Goal: Information Seeking & Learning: Learn about a topic

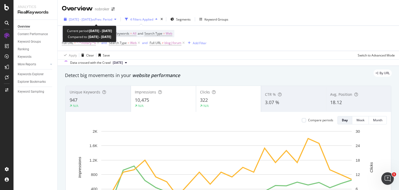
click at [119, 16] on div "[DATE] - [DATE] vs Prev. Period" at bounding box center [90, 19] width 57 height 8
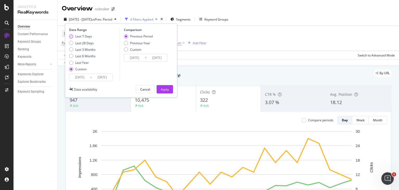
click at [73, 36] on div "Last 7 Days" at bounding box center [71, 36] width 4 height 4
type input "2025/08/17"
type input "[DATE]"
type input "2025/08/10"
type input "2025/08/16"
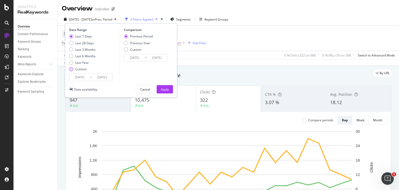
click at [69, 69] on div "Custom" at bounding box center [71, 69] width 4 height 4
type input "2025/07/27"
type input "2025/06/29"
type input "2025/07/26"
click at [97, 78] on input "[DATE]" at bounding box center [102, 77] width 21 height 7
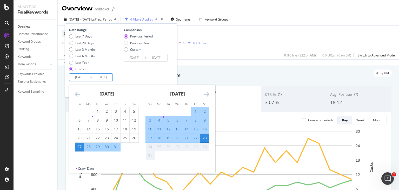
click at [193, 111] on div "1" at bounding box center [195, 111] width 9 height 5
type input "[DATE]"
type input "2025/07/21"
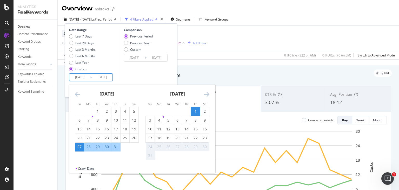
click at [97, 78] on input "[DATE]" at bounding box center [102, 77] width 21 height 7
click at [193, 112] on div "1" at bounding box center [195, 111] width 9 height 5
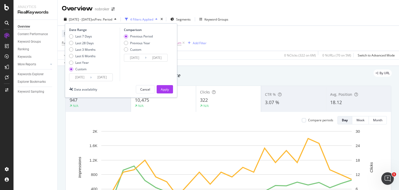
click at [94, 81] on div "Date Range Last 7 Days Last 28 Days Last 3 Months Last 6 Months Last Year Custo…" at bounding box center [121, 60] width 112 height 74
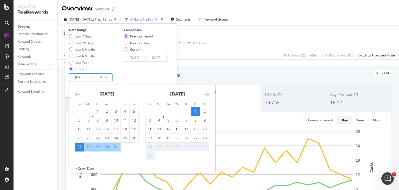
click at [103, 74] on input "[DATE]" at bounding box center [102, 77] width 21 height 7
click at [206, 139] on div "23" at bounding box center [204, 137] width 9 height 5
type input "[DATE]"
type input "2025/06/29"
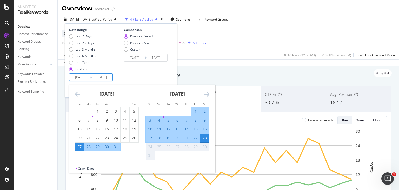
click at [99, 77] on input "[DATE]" at bounding box center [102, 77] width 21 height 7
click at [105, 146] on div "30" at bounding box center [106, 146] width 9 height 5
type input "2025/07/30"
type input "2025/07/23"
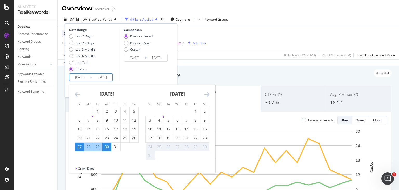
click at [92, 76] on input "2025/07/30" at bounding box center [102, 77] width 21 height 7
click at [197, 112] on div "1" at bounding box center [195, 111] width 9 height 5
type input "[DATE]"
type input "2025/07/21"
click at [93, 74] on input "[DATE]" at bounding box center [102, 77] width 21 height 7
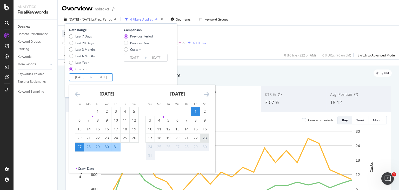
click at [204, 136] on div "23" at bounding box center [204, 137] width 9 height 5
type input "[DATE]"
type input "2025/06/29"
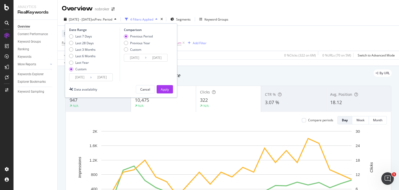
click at [91, 78] on icon at bounding box center [91, 77] width 2 height 5
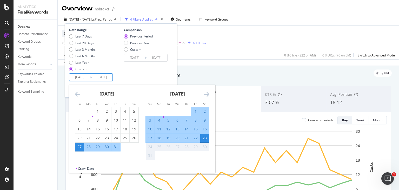
click at [82, 76] on input "2025/07/27" at bounding box center [79, 77] width 21 height 7
click at [83, 76] on input "2025/07/27" at bounding box center [79, 77] width 21 height 7
click at [86, 77] on input "2025/08/27" at bounding box center [79, 77] width 21 height 7
type input "2025/07/27"
type input "[DATE]"
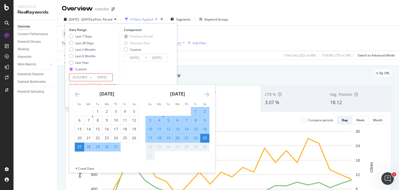
type input "[DATE]"
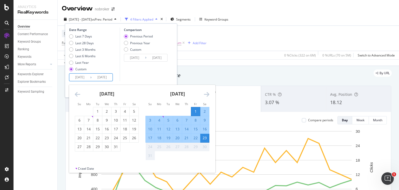
type input "[DATE]"
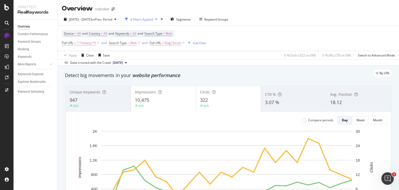
click at [202, 75] on div "By URL" at bounding box center [226, 72] width 332 height 7
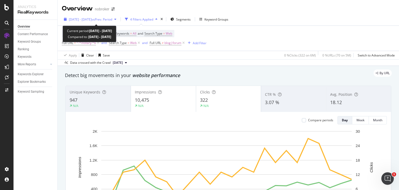
click at [92, 19] on span "[DATE] - [DATE]" at bounding box center [80, 19] width 23 height 4
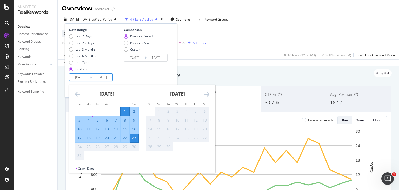
click at [83, 77] on input "[DATE]" at bounding box center [79, 77] width 21 height 7
click at [139, 72] on div "Comparison Previous Period Previous Year Custom [DATE] Navigate forward to inte…" at bounding box center [144, 55] width 49 height 54
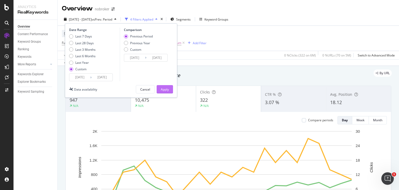
click at [162, 89] on div "Apply" at bounding box center [165, 89] width 8 height 4
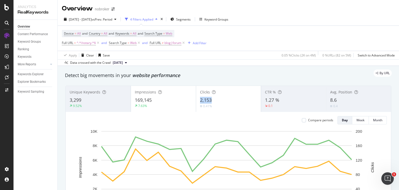
drag, startPoint x: 197, startPoint y: 99, endPoint x: 215, endPoint y: 98, distance: 18.8
click at [215, 98] on div "Clicks 2,153 0.41%" at bounding box center [228, 98] width 65 height 23
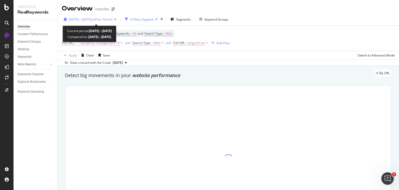
click at [112, 19] on span "vs Prev. Period" at bounding box center [102, 19] width 21 height 4
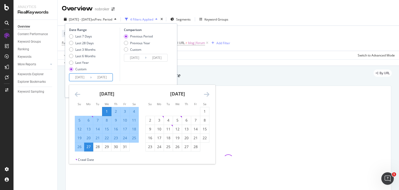
click at [80, 77] on input "[DATE]" at bounding box center [79, 77] width 21 height 7
click at [207, 92] on icon "Move forward to switch to the next month." at bounding box center [206, 94] width 5 height 6
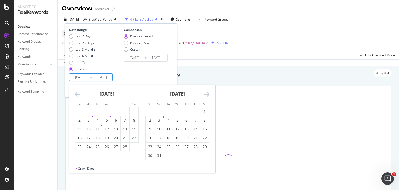
click at [207, 92] on icon "Move forward to switch to the next month." at bounding box center [206, 94] width 5 height 6
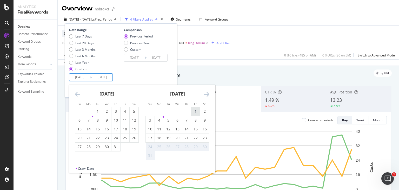
click at [198, 113] on div "1" at bounding box center [195, 111] width 9 height 5
type input "[DATE]"
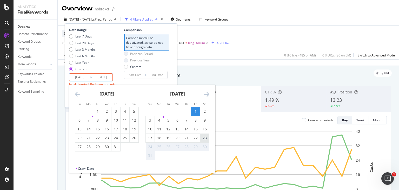
click at [205, 136] on div "23" at bounding box center [204, 137] width 9 height 5
type input "[DATE]"
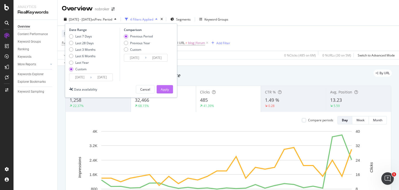
click at [166, 88] on div "Apply" at bounding box center [165, 89] width 8 height 4
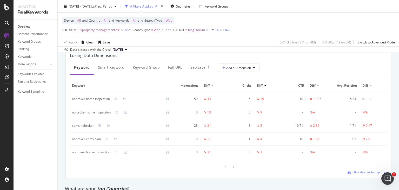
scroll to position [622, 0]
click at [177, 70] on div "Full URL" at bounding box center [175, 68] width 22 height 14
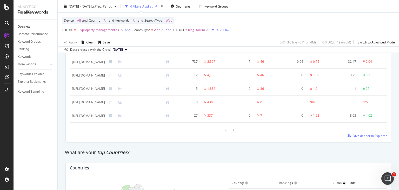
scroll to position [653, 0]
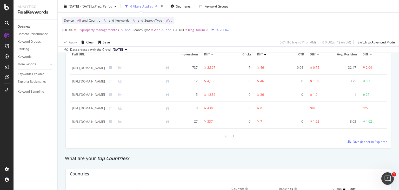
click at [98, 31] on span "^.*/property-management.*$" at bounding box center [98, 29] width 43 height 7
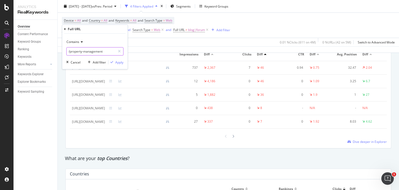
click at [105, 54] on input "/property-management" at bounding box center [91, 51] width 49 height 8
click at [114, 64] on div "button" at bounding box center [111, 62] width 7 height 3
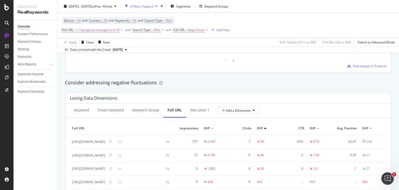
scroll to position [561, 0]
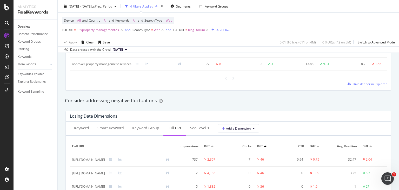
click at [115, 28] on span "^.*/property-management.*$" at bounding box center [98, 29] width 43 height 7
click at [115, 28] on div "Full URL" at bounding box center [94, 29] width 61 height 9
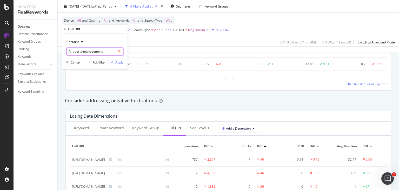
click at [120, 52] on icon at bounding box center [119, 52] width 3 height 4
click at [95, 53] on input "text" at bounding box center [95, 51] width 57 height 8
paste input "https://www.nobroker.in/prophub/property-management/property-management-in-bang…"
type input "https://www.nobroker.in/prophub/property-management/"
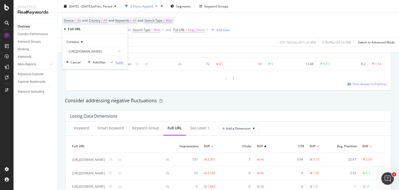
scroll to position [0, 0]
click at [116, 64] on div "Apply" at bounding box center [119, 62] width 8 height 4
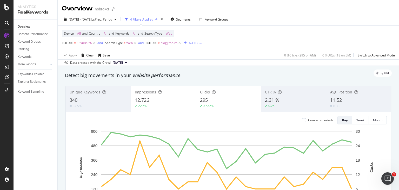
click at [163, 42] on span "blog|forum" at bounding box center [169, 42] width 17 height 7
click at [175, 63] on input "blog|forum" at bounding box center [175, 64] width 49 height 8
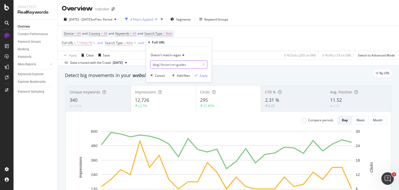
click at [188, 65] on input "blog|forum|nri-guides" at bounding box center [175, 64] width 49 height 8
paste input "nri-guides"
type input "blog|forum|nri-guides"
click at [204, 76] on div "Apply" at bounding box center [204, 75] width 8 height 4
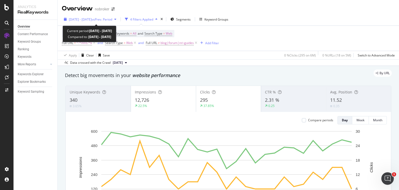
click at [112, 19] on span "vs Prev. Period" at bounding box center [102, 19] width 21 height 4
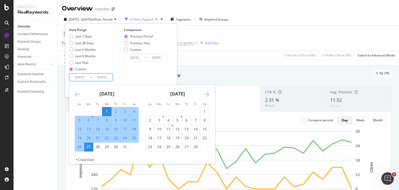
click at [94, 75] on input "[DATE]" at bounding box center [102, 77] width 21 height 7
click at [207, 91] on icon "Move forward to switch to the next month." at bounding box center [206, 94] width 5 height 6
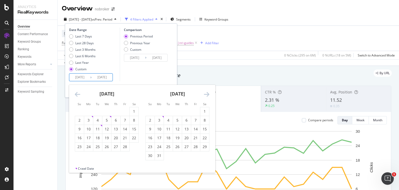
click at [207, 91] on icon "Move forward to switch to the next month." at bounding box center [206, 94] width 5 height 6
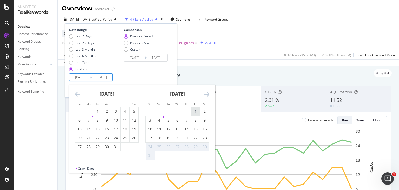
click at [194, 111] on div "1" at bounding box center [195, 111] width 9 height 5
type input "[DATE]"
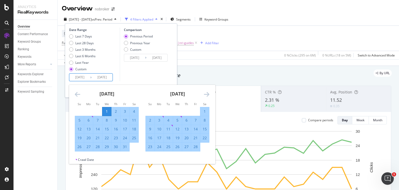
click at [102, 80] on input "[DATE]" at bounding box center [102, 77] width 21 height 7
click at [207, 92] on icon "Move forward to switch to the next month." at bounding box center [206, 94] width 5 height 6
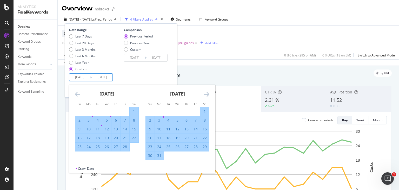
click at [207, 92] on icon "Move forward to switch to the next month." at bounding box center [206, 94] width 5 height 6
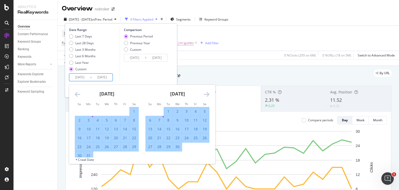
click at [207, 92] on icon "Move forward to switch to the next month." at bounding box center [206, 94] width 5 height 6
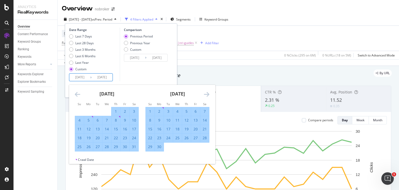
click at [207, 92] on icon "Move forward to switch to the next month." at bounding box center [206, 94] width 5 height 6
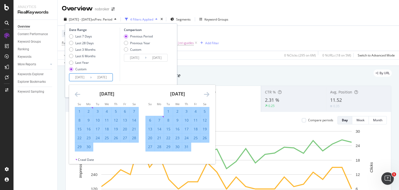
click at [207, 92] on icon "Move forward to switch to the next month." at bounding box center [206, 94] width 5 height 6
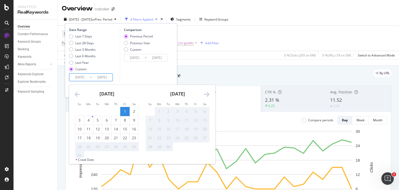
click at [207, 92] on icon "Move forward to switch to the next month." at bounding box center [206, 94] width 5 height 6
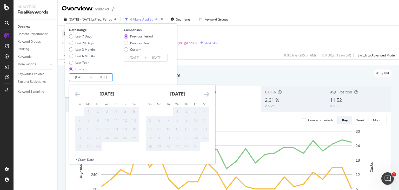
click at [76, 94] on icon "Move backward to switch to the previous month." at bounding box center [77, 94] width 5 height 6
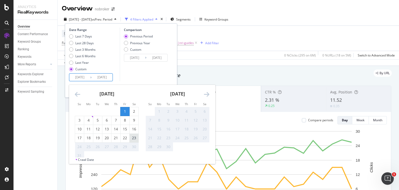
click at [133, 135] on div "23" at bounding box center [134, 137] width 9 height 5
type input "[DATE]"
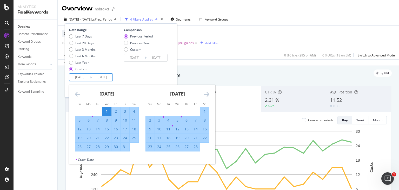
click at [83, 76] on input "[DATE]" at bounding box center [79, 77] width 21 height 7
type input "[DATE]"
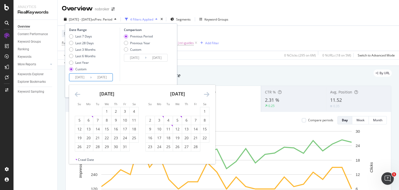
type input "[DATE]"
click at [134, 72] on div "Comparison Previous Period Previous Year Custom [DATE] Navigate forward to inte…" at bounding box center [144, 55] width 49 height 54
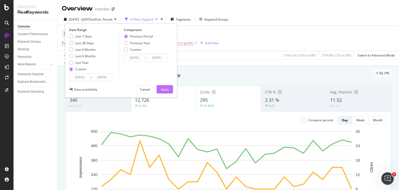
click at [165, 88] on div "Apply" at bounding box center [165, 89] width 8 height 4
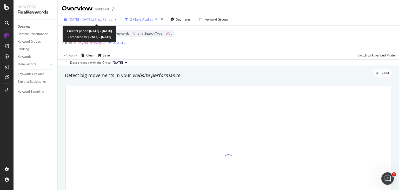
click at [104, 20] on span "vs Prev. Period" at bounding box center [102, 19] width 21 height 4
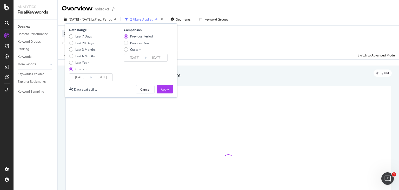
click at [94, 79] on input "2024/03/09" at bounding box center [102, 77] width 21 height 7
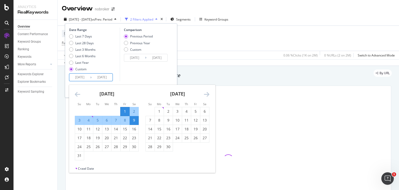
click at [208, 93] on icon "Move forward to switch to the next month." at bounding box center [206, 94] width 5 height 6
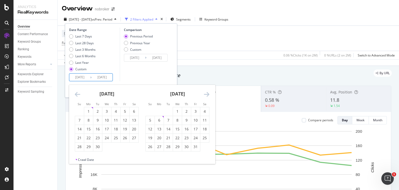
click at [208, 93] on icon "Move forward to switch to the next month." at bounding box center [206, 94] width 5 height 6
click at [187, 110] on div "1" at bounding box center [186, 111] width 9 height 5
type input "2024/08/01"
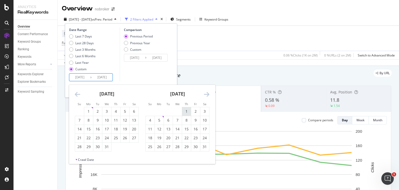
type input "2023/09/29"
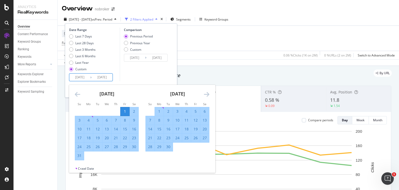
click at [83, 77] on input "2024/03/01" at bounding box center [79, 77] width 21 height 7
click at [75, 77] on input "2024/03/01" at bounding box center [79, 77] width 21 height 7
click at [78, 77] on input "2024/03/01" at bounding box center [79, 77] width 21 height 7
type input "2024/03/01"
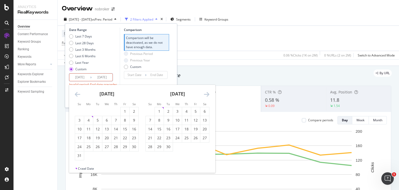
click at [82, 77] on input "2025/03/01" at bounding box center [79, 77] width 21 height 7
type input "[DATE]"
click at [106, 76] on input "2024/08/01" at bounding box center [102, 77] width 21 height 7
click at [100, 77] on input "2024/08/01" at bounding box center [102, 77] width 21 height 7
type input "2024/08/01"
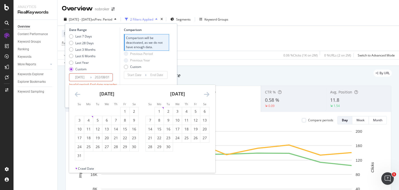
type input "[DATE]"
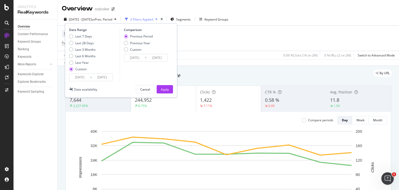
type input "[DATE]"
click at [136, 78] on div "Comparison Previous Period Previous Year Custom [DATE] Navigate forward to inte…" at bounding box center [144, 55] width 49 height 54
click at [163, 87] on div "Apply" at bounding box center [165, 89] width 8 height 4
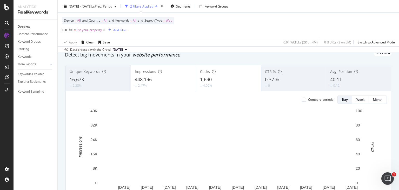
scroll to position [15, 0]
